Goal: Task Accomplishment & Management: Manage account settings

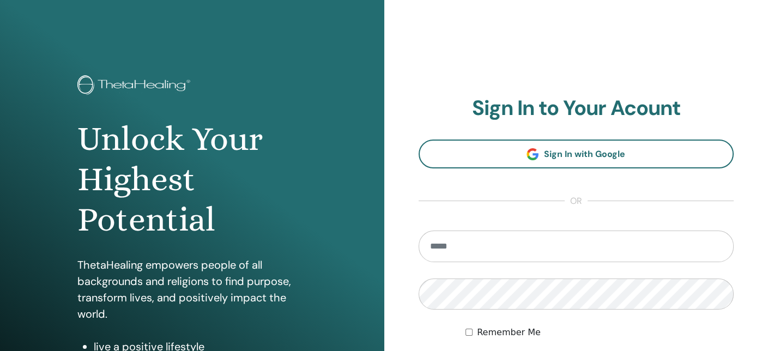
type input "**********"
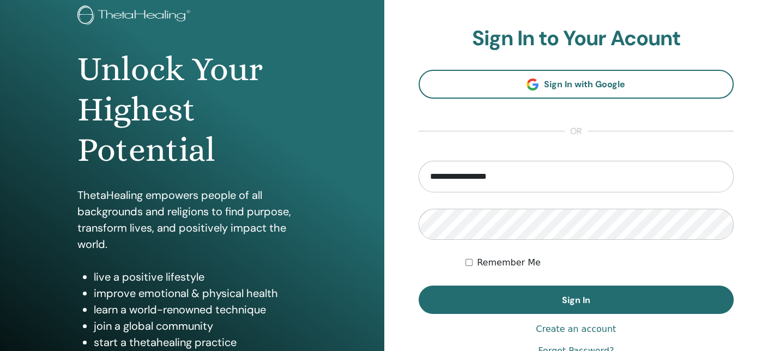
scroll to position [74, 0]
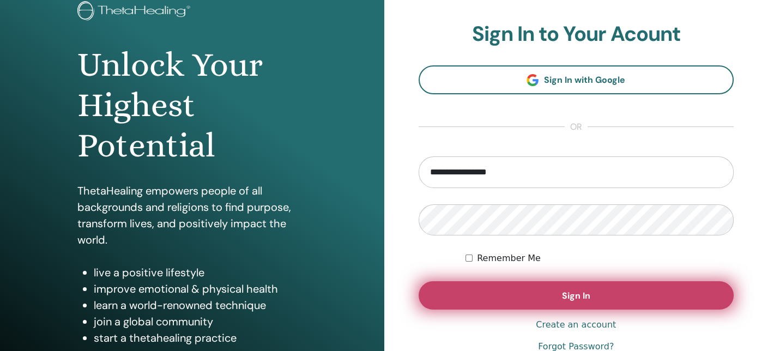
click at [649, 291] on button "Sign In" at bounding box center [577, 295] width 316 height 28
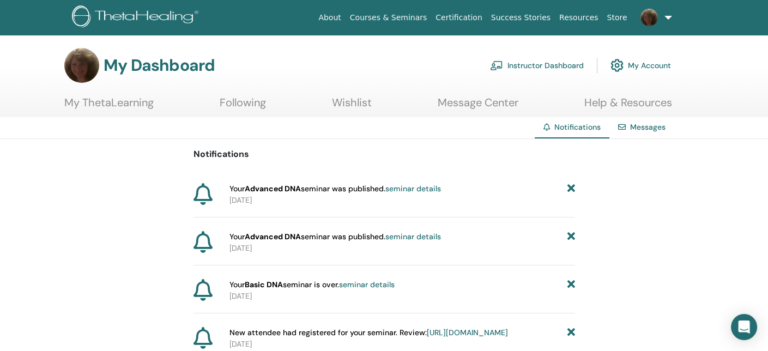
click at [539, 63] on link "Instructor Dashboard" at bounding box center [537, 65] width 94 height 24
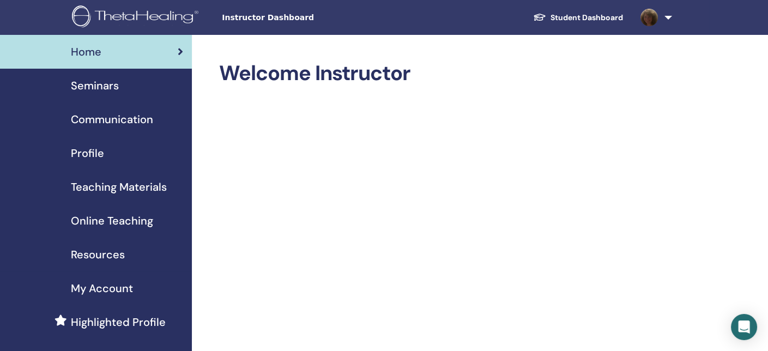
click at [117, 83] on span "Seminars" at bounding box center [95, 85] width 48 height 16
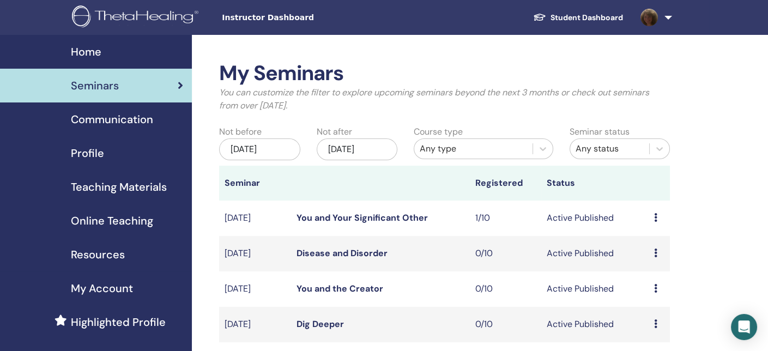
click at [370, 152] on div "Dec/25, 2025" at bounding box center [357, 150] width 81 height 22
click at [272, 182] on th "Seminar" at bounding box center [254, 183] width 71 height 35
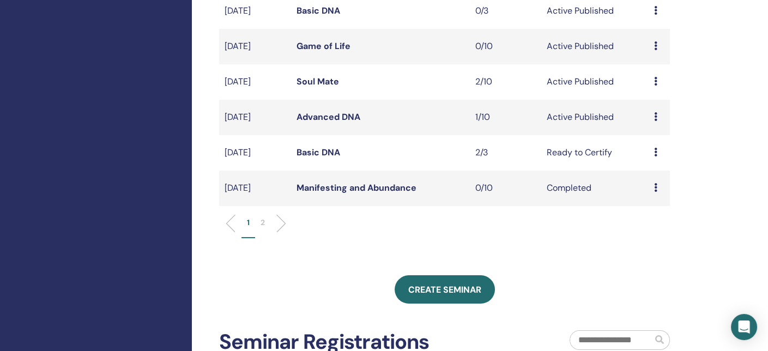
scroll to position [350, 0]
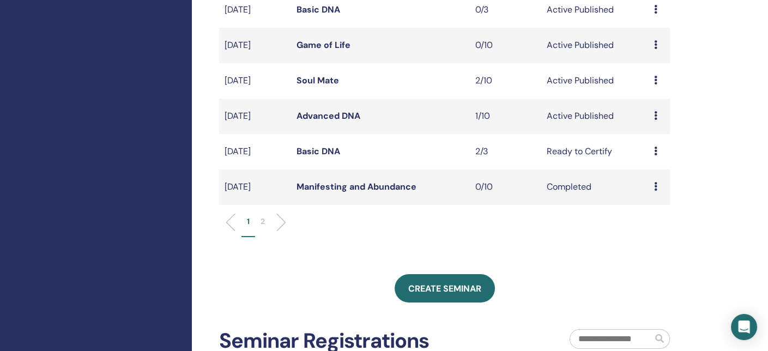
click at [330, 116] on link "Advanced DNA" at bounding box center [328, 115] width 64 height 11
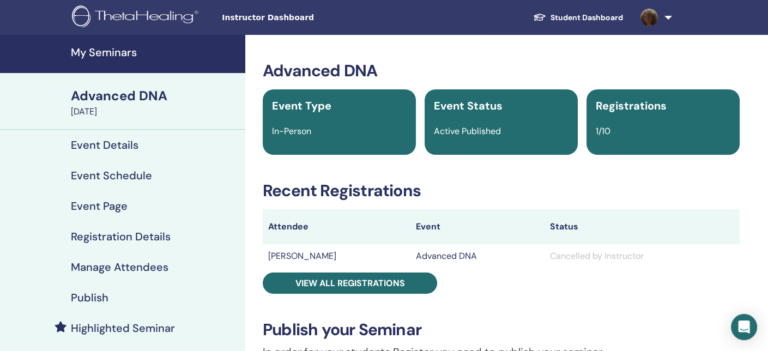
click at [121, 101] on div "Advanced DNA" at bounding box center [155, 96] width 168 height 19
click at [105, 51] on h4 "My Seminars" at bounding box center [155, 52] width 168 height 13
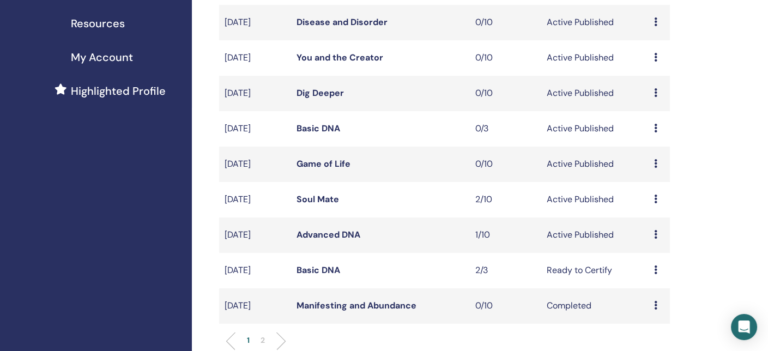
scroll to position [260, 0]
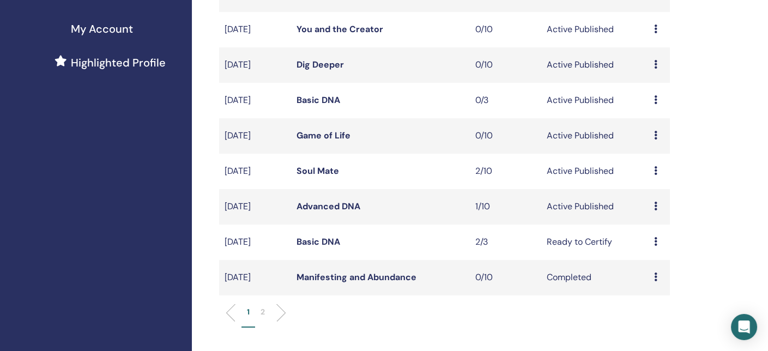
click at [656, 203] on icon at bounding box center [655, 206] width 3 height 9
click at [652, 262] on p "Cancel" at bounding box center [654, 262] width 41 height 13
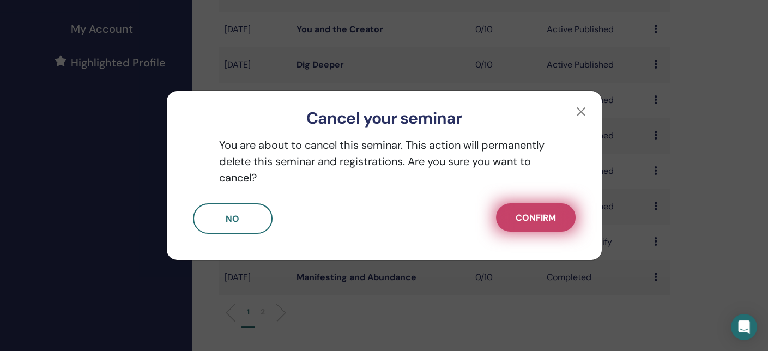
click at [532, 219] on span "Confirm" at bounding box center [536, 217] width 40 height 11
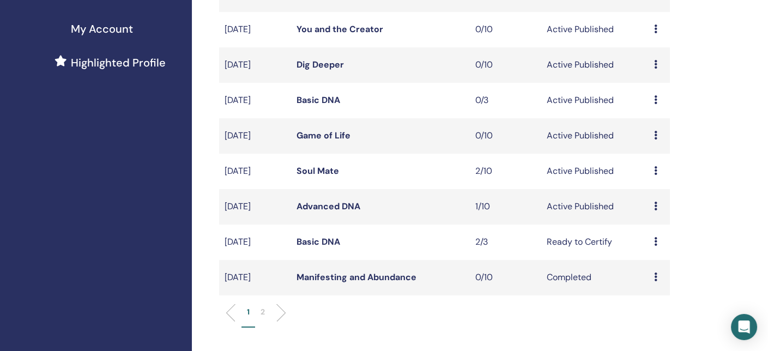
click at [655, 206] on icon at bounding box center [655, 206] width 3 height 9
click at [651, 247] on link "Attendees" at bounding box center [653, 248] width 41 height 11
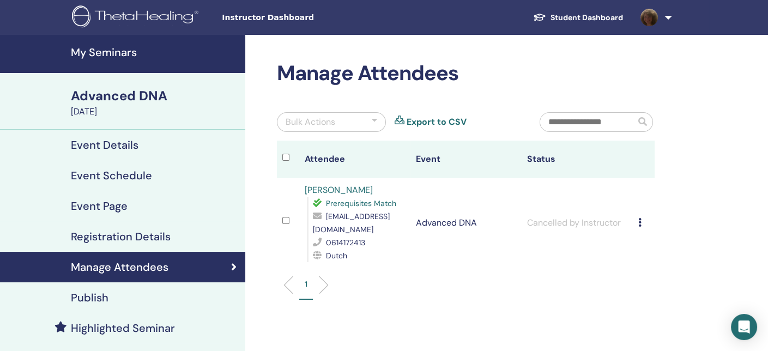
click at [640, 222] on icon at bounding box center [640, 222] width 3 height 9
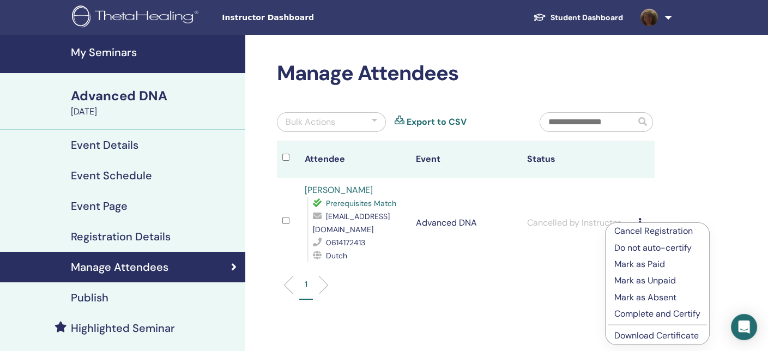
click at [665, 231] on p "Cancel Registration" at bounding box center [658, 231] width 86 height 13
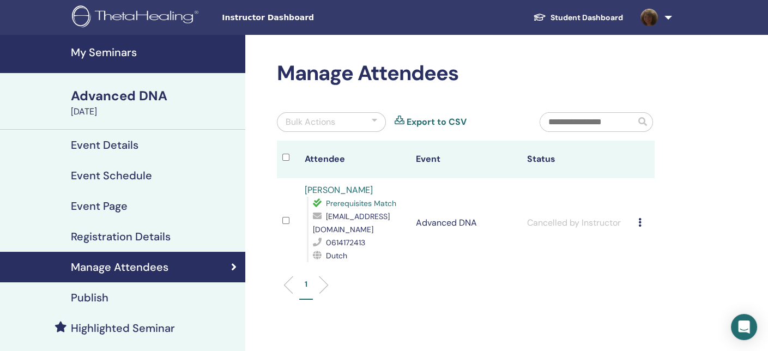
click at [112, 97] on div "Advanced DNA" at bounding box center [155, 96] width 168 height 19
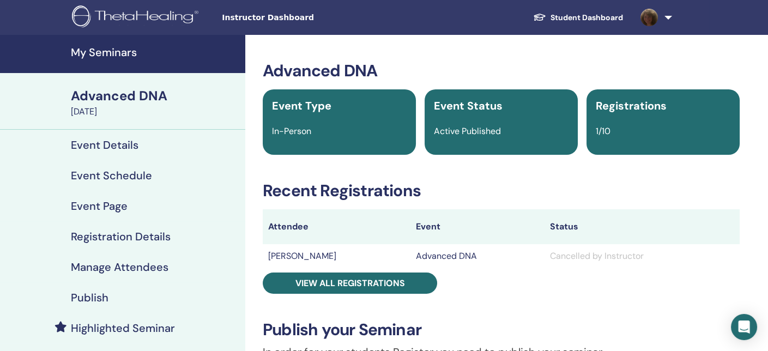
click at [123, 57] on h4 "My Seminars" at bounding box center [155, 52] width 168 height 13
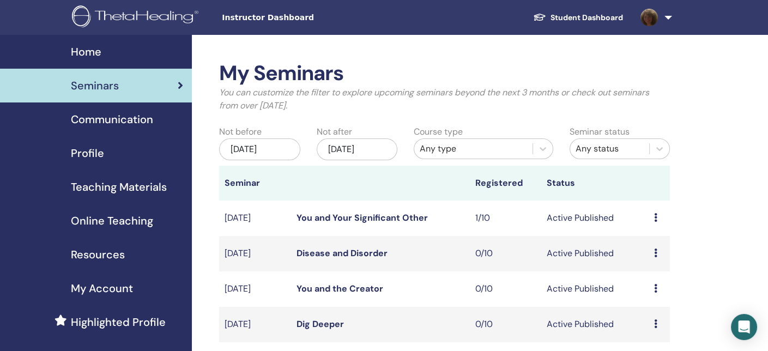
click at [92, 86] on span "Seminars" at bounding box center [95, 85] width 48 height 16
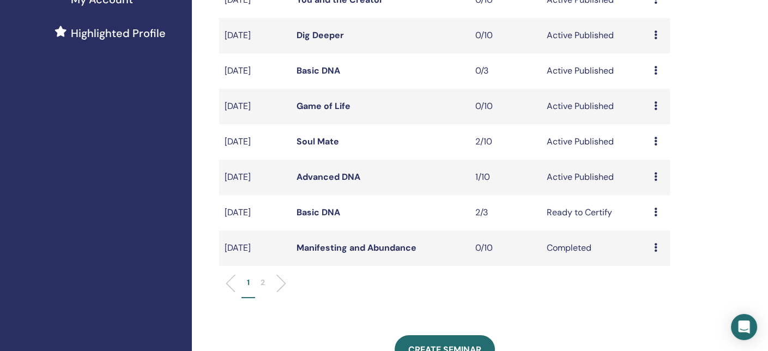
scroll to position [308, 0]
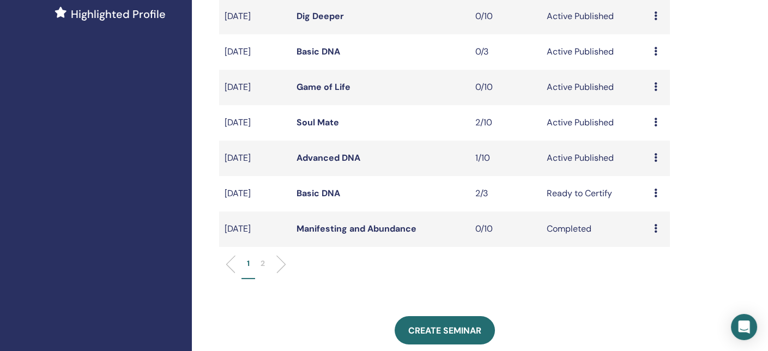
click at [343, 154] on link "Advanced DNA" at bounding box center [328, 157] width 64 height 11
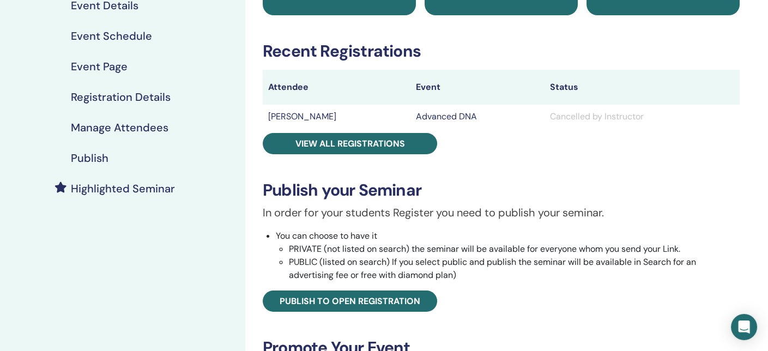
scroll to position [137, 0]
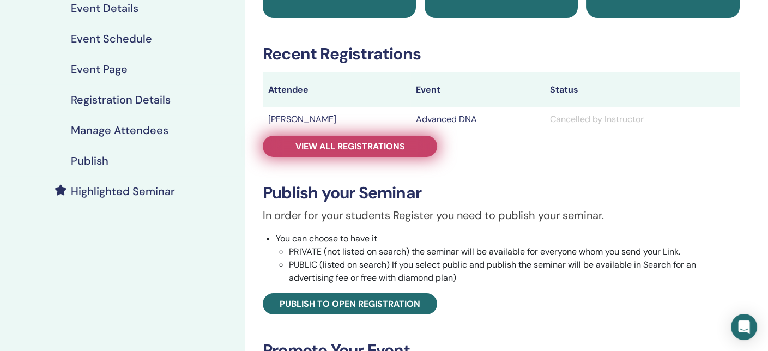
click at [359, 148] on span "View all registrations" at bounding box center [351, 146] width 110 height 11
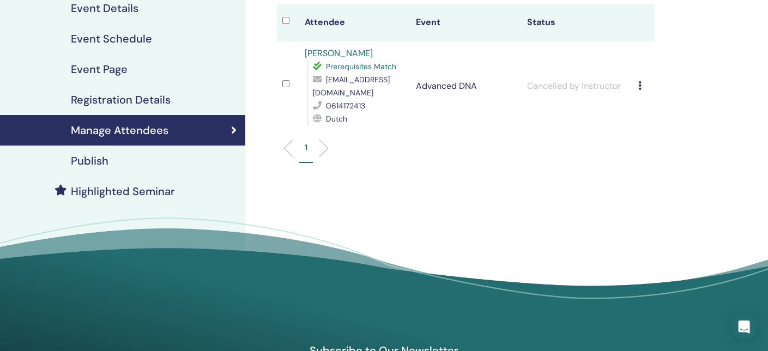
click at [642, 83] on div "Cancel Registration Do not auto-certify Mark as Paid Mark as Unpaid Mark as Abs…" at bounding box center [644, 86] width 11 height 13
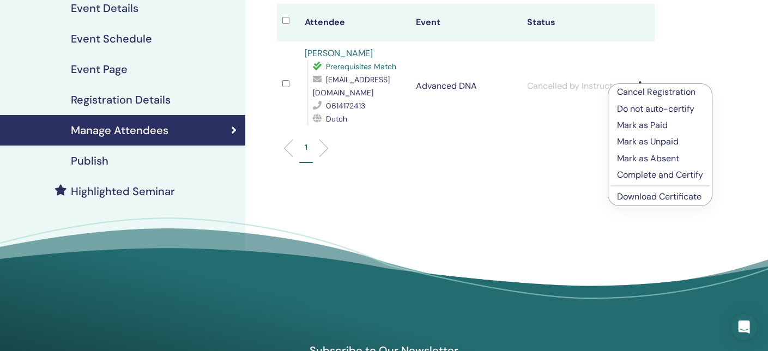
click at [641, 91] on p "Cancel Registration" at bounding box center [660, 92] width 86 height 13
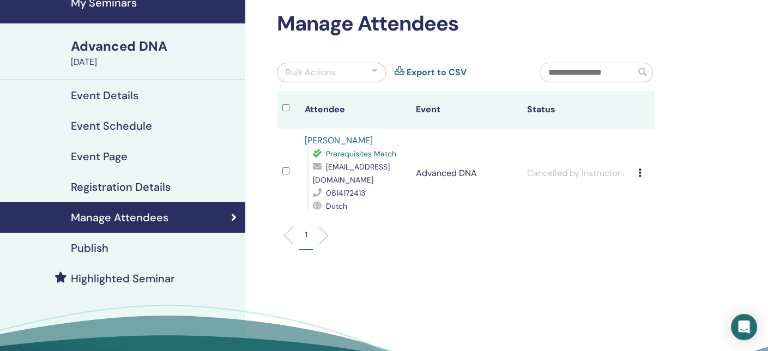
scroll to position [41, 0]
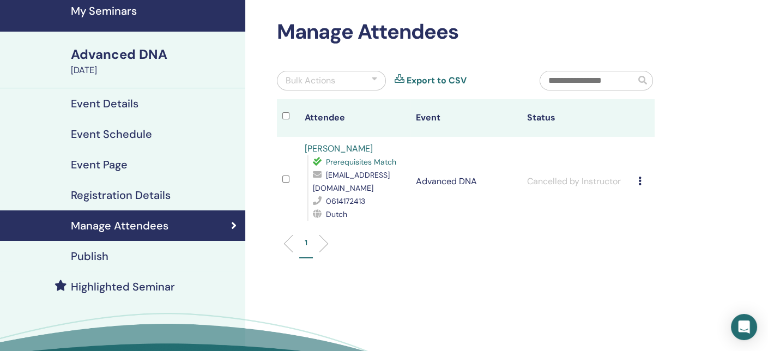
click at [375, 79] on div at bounding box center [374, 80] width 5 height 13
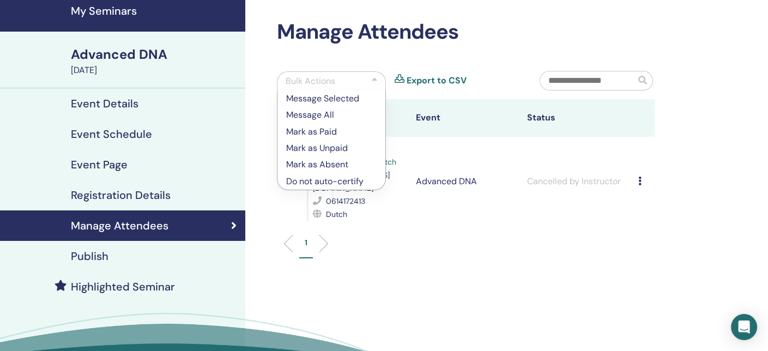
click at [498, 83] on div "Bulk Actions Message Selected Message All Mark as Paid Mark as Unpaid Mark as A…" at bounding box center [400, 85] width 263 height 28
click at [585, 33] on h2 "Manage Attendees" at bounding box center [466, 32] width 378 height 25
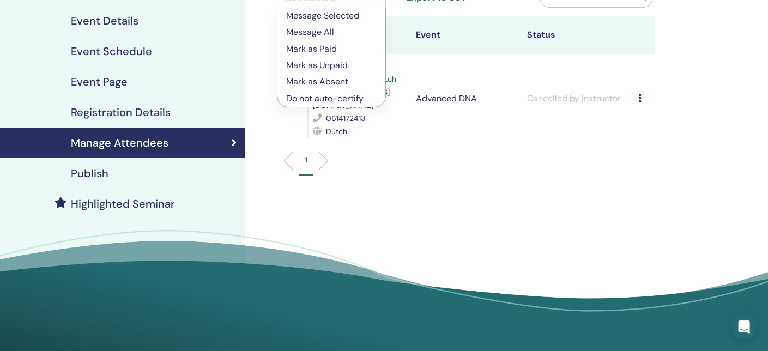
scroll to position [112, 0]
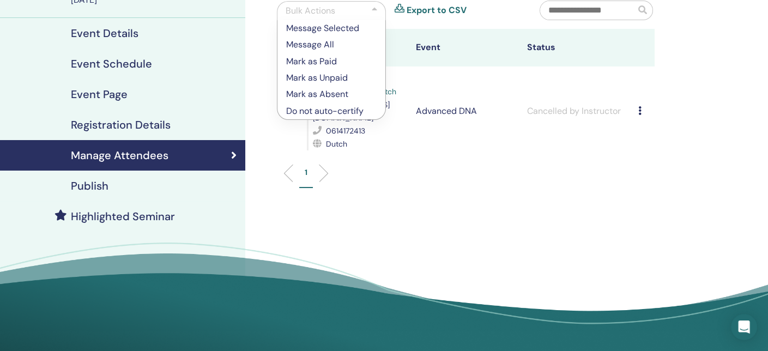
drag, startPoint x: 570, startPoint y: 214, endPoint x: 517, endPoint y: 214, distance: 53.4
click at [517, 214] on div "Manage Attendees Bulk Actions Message Selected Message All Mark as Paid Mark as…" at bounding box center [501, 137] width 512 height 429
click at [375, 192] on div "1" at bounding box center [466, 177] width 394 height 43
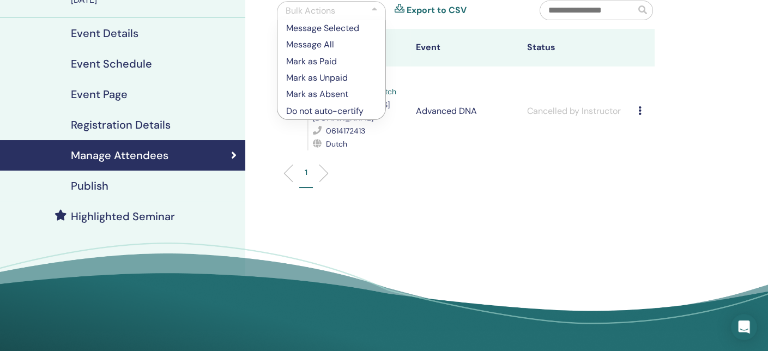
click at [640, 111] on icon at bounding box center [640, 110] width 3 height 9
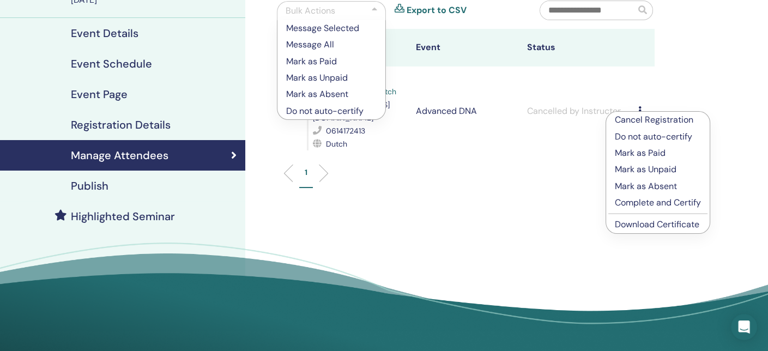
click at [559, 174] on ul "1" at bounding box center [465, 177] width 359 height 21
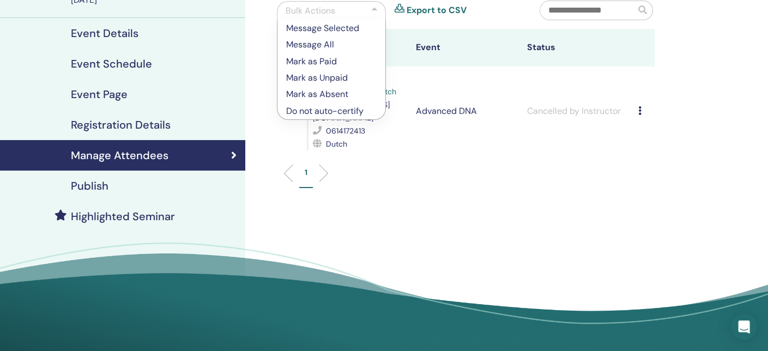
click at [187, 160] on div "Manage Attendees" at bounding box center [123, 155] width 228 height 13
click at [155, 152] on h4 "Manage Attendees" at bounding box center [120, 155] width 98 height 13
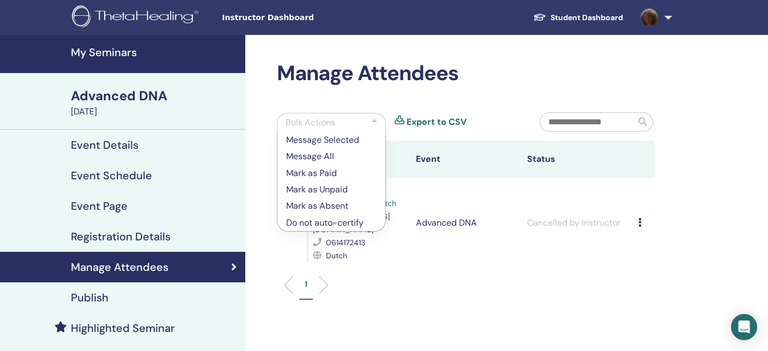
click at [670, 16] on link at bounding box center [654, 17] width 45 height 35
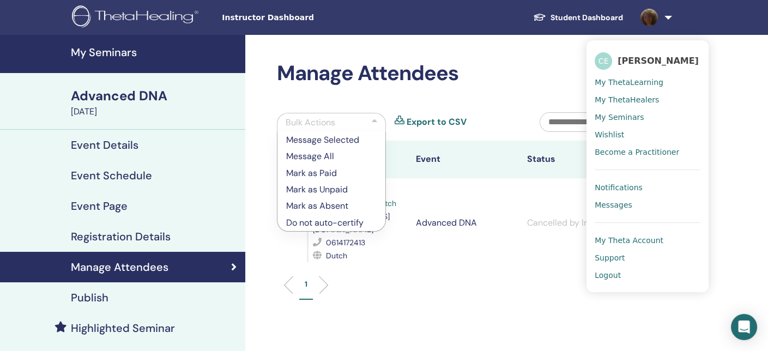
click at [602, 275] on span "Logout" at bounding box center [608, 275] width 26 height 10
